Goal: Task Accomplishment & Management: Use online tool/utility

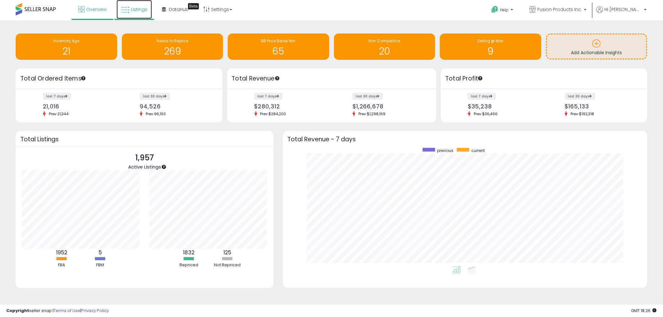
click at [128, 7] on icon at bounding box center [125, 10] width 8 height 8
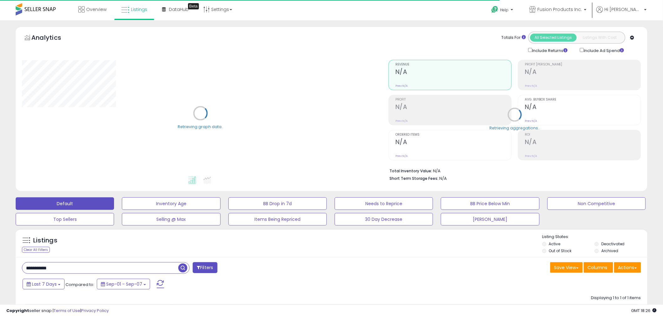
drag, startPoint x: 60, startPoint y: 269, endPoint x: 3, endPoint y: 265, distance: 57.2
click at [3, 265] on div "**********" at bounding box center [331, 227] width 663 height 414
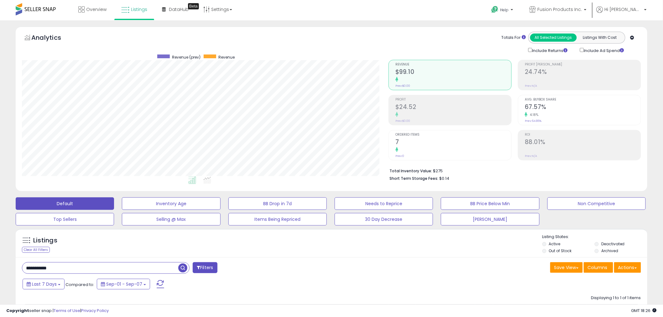
paste input "text"
click at [180, 271] on span "button" at bounding box center [182, 268] width 9 height 9
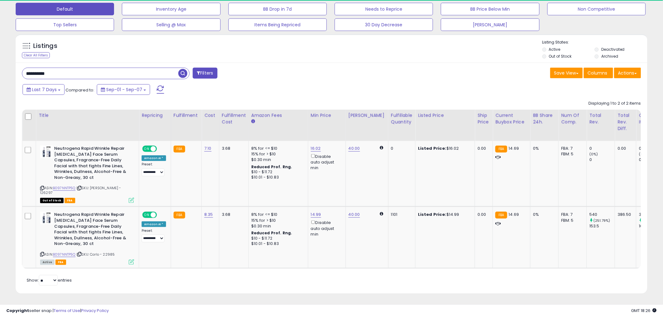
scroll to position [128, 367]
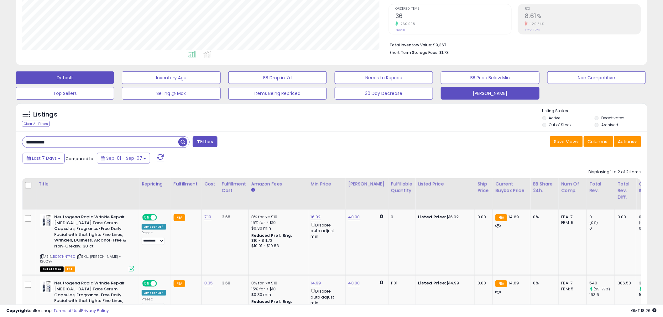
click at [505, 94] on button "[PERSON_NAME]" at bounding box center [490, 93] width 98 height 13
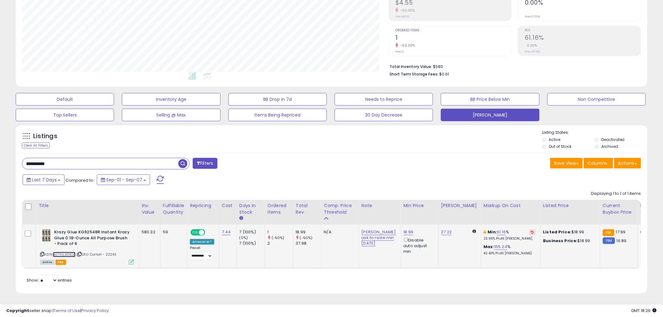
click at [68, 252] on link "B07953KNQP" at bounding box center [64, 254] width 23 height 5
drag, startPoint x: 88, startPoint y: 159, endPoint x: 15, endPoint y: 159, distance: 73.3
click at [15, 159] on div "Listings Clear All Filters" at bounding box center [331, 211] width 641 height 181
drag, startPoint x: 264, startPoint y: 238, endPoint x: 272, endPoint y: 238, distance: 7.5
click at [272, 238] on td "1 (-50%) 2" at bounding box center [279, 247] width 28 height 44
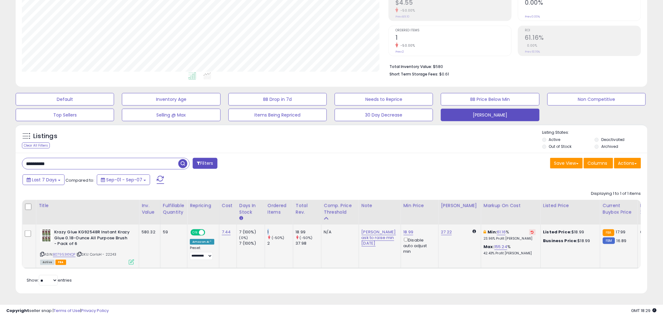
drag, startPoint x: 264, startPoint y: 226, endPoint x: 269, endPoint y: 224, distance: 5.5
click at [269, 225] on td "1 (-50%) 2" at bounding box center [279, 247] width 28 height 44
click at [276, 225] on td "1 (-50%) 2" at bounding box center [279, 247] width 28 height 44
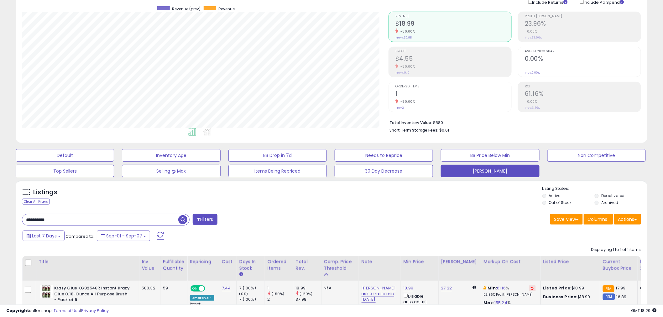
scroll to position [110, 0]
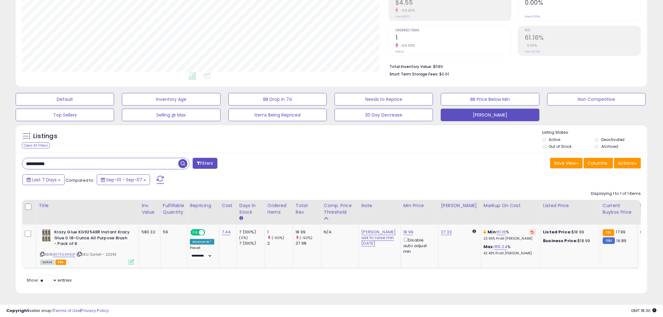
drag, startPoint x: 115, startPoint y: 161, endPoint x: 18, endPoint y: 156, distance: 97.9
click at [18, 158] on div "**********" at bounding box center [174, 164] width 314 height 13
paste input "text"
drag, startPoint x: 182, startPoint y: 155, endPoint x: 202, endPoint y: 161, distance: 20.3
click at [183, 159] on span "button" at bounding box center [182, 163] width 9 height 9
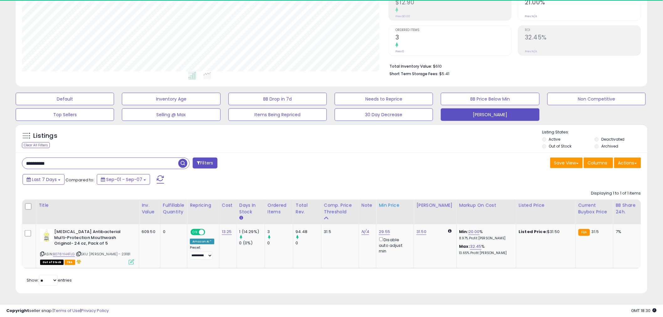
scroll to position [128, 367]
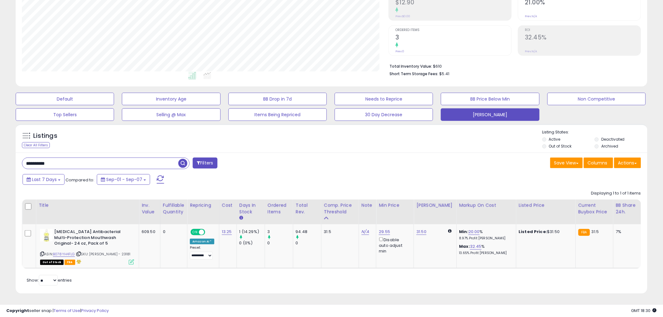
drag, startPoint x: 88, startPoint y: 161, endPoint x: 0, endPoint y: 159, distance: 88.1
click at [0, 159] on div "**********" at bounding box center [331, 116] width 663 height 401
paste input "text"
click at [180, 159] on span "button" at bounding box center [182, 163] width 9 height 9
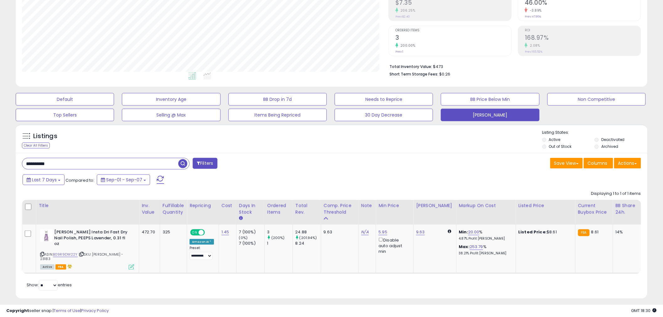
drag, startPoint x: 73, startPoint y: 163, endPoint x: 13, endPoint y: 170, distance: 60.3
click at [13, 170] on div "Listings Clear All Filters" at bounding box center [331, 213] width 641 height 185
paste input "text"
click at [181, 163] on span "button" at bounding box center [182, 163] width 9 height 9
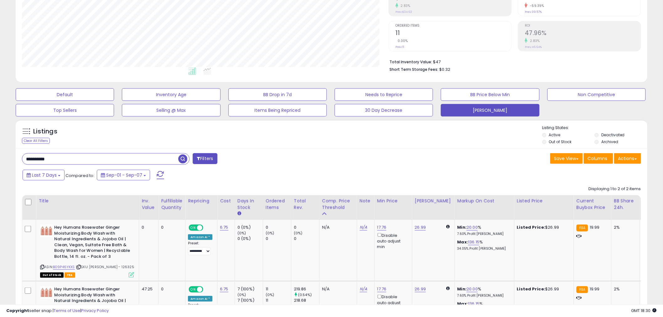
scroll to position [101, 0]
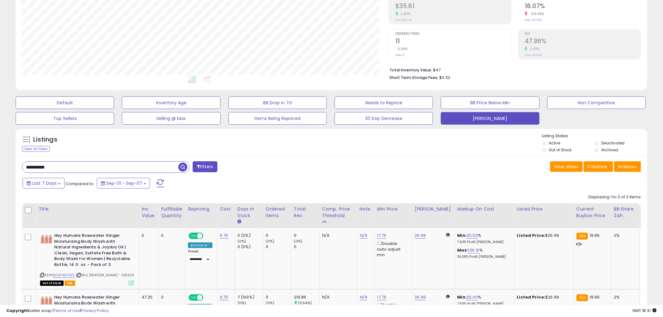
drag, startPoint x: 7, startPoint y: 168, endPoint x: 0, endPoint y: 167, distance: 6.8
click at [0, 167] on div "**********" at bounding box center [331, 159] width 663 height 480
paste input "text"
click at [185, 168] on span "button" at bounding box center [182, 167] width 9 height 9
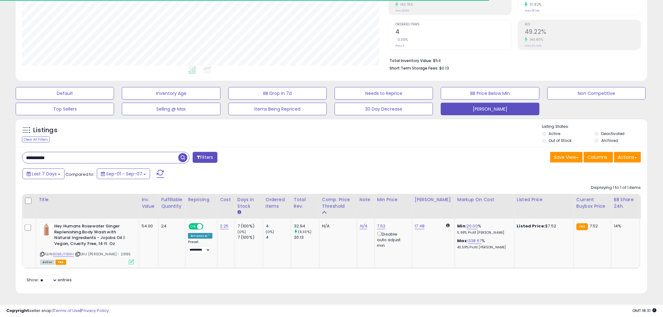
scroll to position [128, 367]
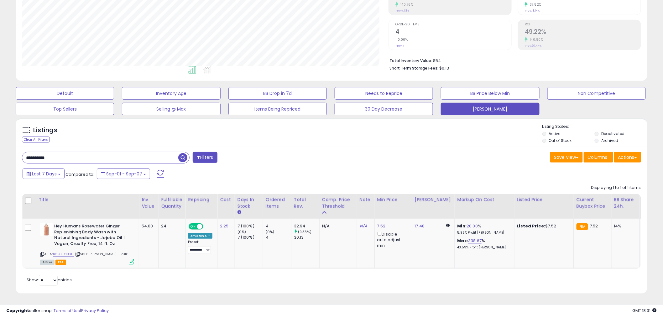
drag, startPoint x: 64, startPoint y: 158, endPoint x: 23, endPoint y: 159, distance: 41.1
click at [23, 159] on div "**********" at bounding box center [106, 158] width 168 height 12
paste input "text"
click at [183, 154] on span "button" at bounding box center [182, 157] width 9 height 9
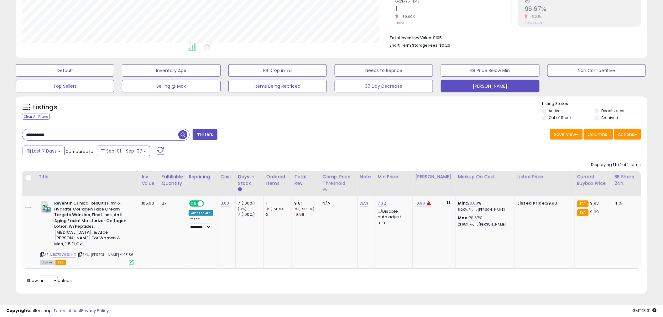
drag, startPoint x: 82, startPoint y: 135, endPoint x: 0, endPoint y: 136, distance: 82.4
click at [0, 136] on div "**********" at bounding box center [331, 102] width 663 height 430
paste input "text"
click at [182, 135] on span "button" at bounding box center [182, 134] width 9 height 9
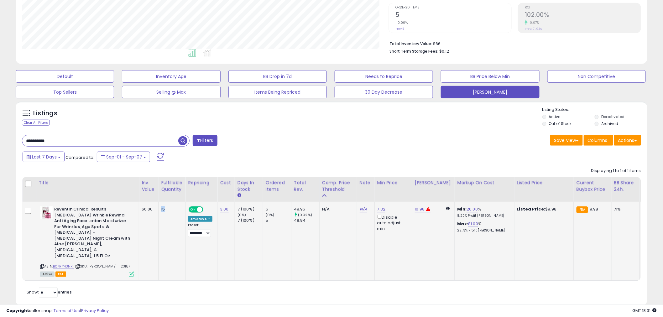
drag, startPoint x: 158, startPoint y: 210, endPoint x: 166, endPoint y: 208, distance: 8.3
click at [166, 208] on tr "Reventin Clinical Results [MEDICAL_DATA] Wrinkle Rewind Anti Aging Face Lotion …" at bounding box center [454, 241] width 864 height 79
drag, startPoint x: 63, startPoint y: 145, endPoint x: 0, endPoint y: 145, distance: 62.7
click at [0, 145] on div "**********" at bounding box center [331, 111] width 663 height 436
paste input "text"
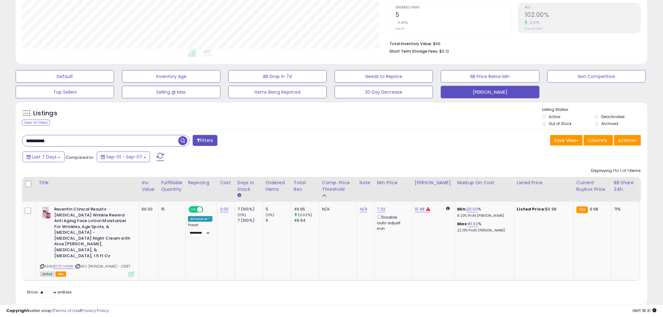
click at [182, 142] on span "button" at bounding box center [182, 140] width 9 height 9
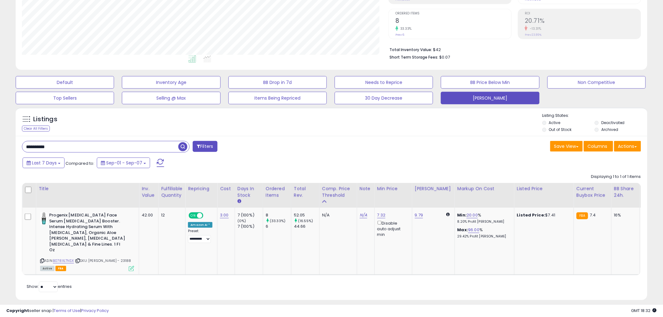
drag, startPoint x: 68, startPoint y: 149, endPoint x: 0, endPoint y: 144, distance: 68.1
click at [0, 144] on div "**********" at bounding box center [331, 111] width 663 height 425
paste input "text"
click at [181, 148] on span "button" at bounding box center [182, 146] width 9 height 9
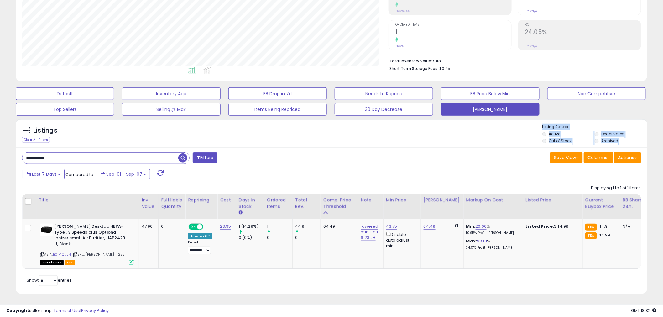
drag, startPoint x: 65, startPoint y: 148, endPoint x: 21, endPoint y: 143, distance: 44.5
click at [21, 143] on div "Listings Clear All Filters Active" at bounding box center [332, 206] width 632 height 175
drag, startPoint x: 43, startPoint y: 156, endPoint x: 60, endPoint y: 159, distance: 18.1
click at [28, 159] on input "**********" at bounding box center [100, 158] width 156 height 11
click at [65, 159] on input "**********" at bounding box center [100, 158] width 156 height 11
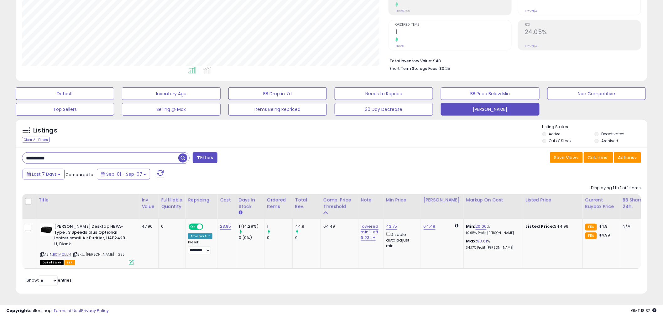
drag, startPoint x: 33, startPoint y: 157, endPoint x: 25, endPoint y: 157, distance: 7.2
click at [25, 157] on input "**********" at bounding box center [100, 158] width 156 height 11
paste input "text"
click at [186, 156] on span "button" at bounding box center [182, 158] width 9 height 9
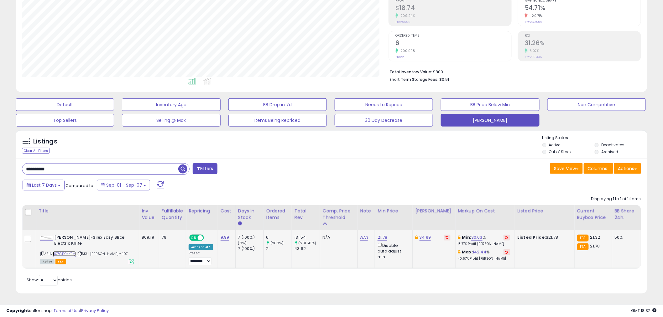
click at [69, 251] on link "B07CDR4KFM" at bounding box center [64, 253] width 23 height 5
drag, startPoint x: 62, startPoint y: 163, endPoint x: 2, endPoint y: 167, distance: 60.3
click at [2, 167] on div "**********" at bounding box center [331, 119] width 663 height 396
paste input "text"
type input "**********"
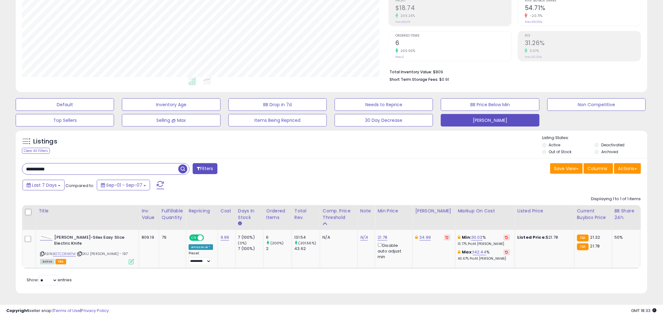
click at [184, 165] on span "button" at bounding box center [182, 169] width 9 height 9
